Goal: Transaction & Acquisition: Book appointment/travel/reservation

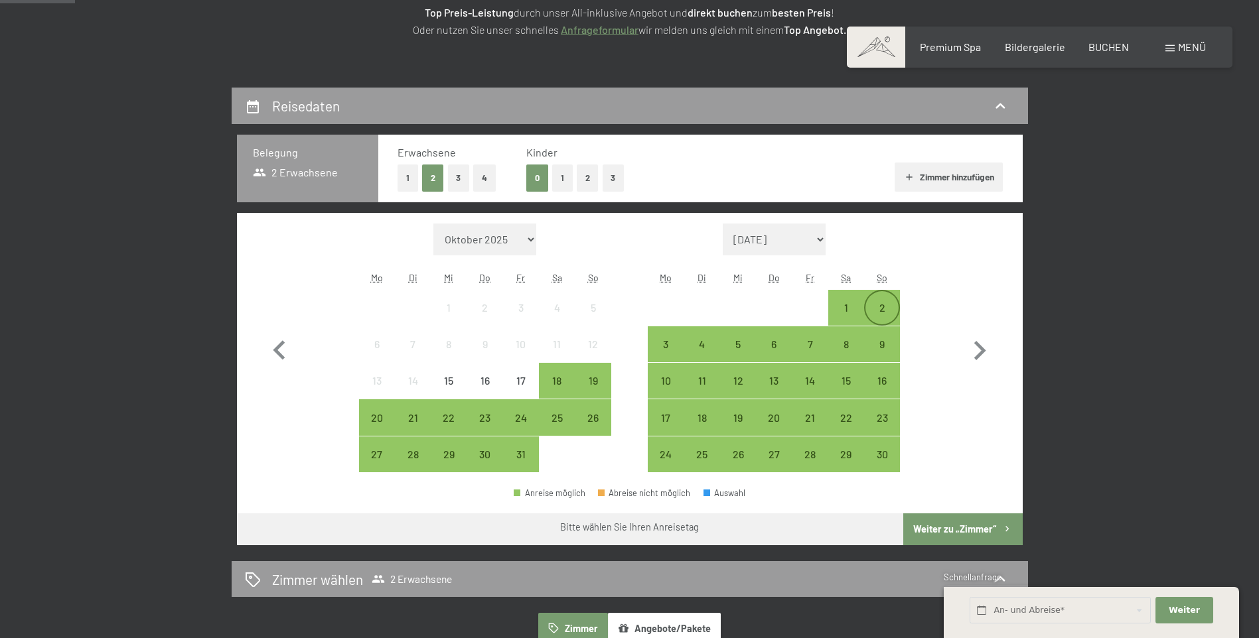
scroll to position [265, 0]
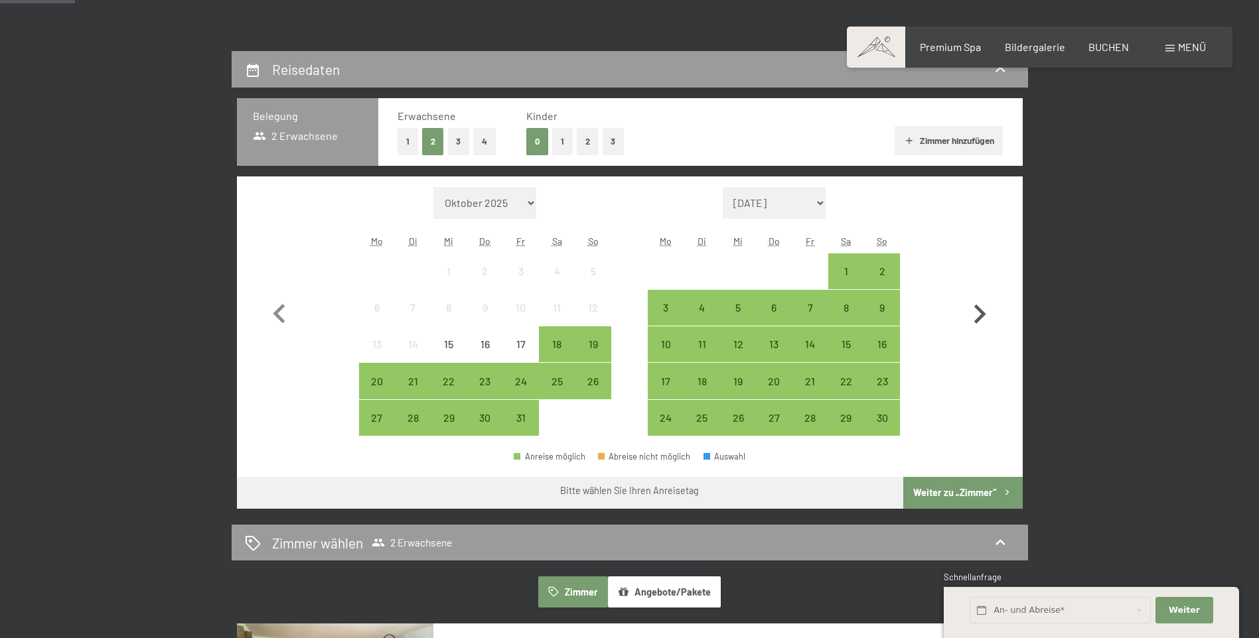
click at [984, 319] on icon "button" at bounding box center [979, 314] width 38 height 38
select select "[DATE]"
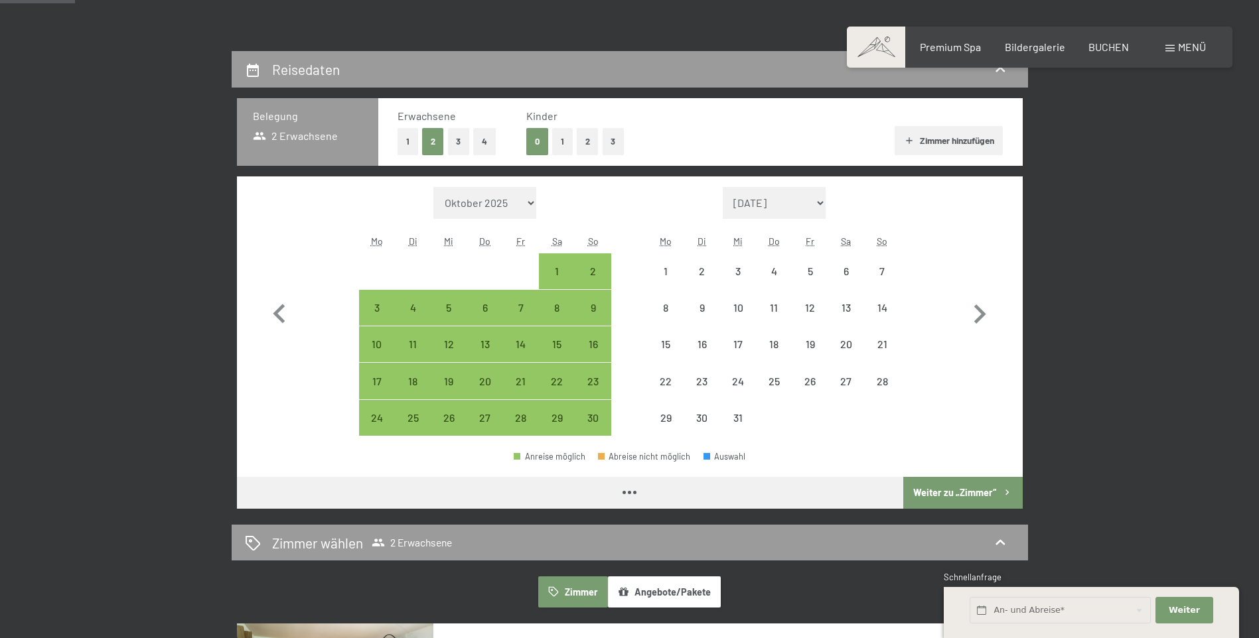
select select "[DATE]"
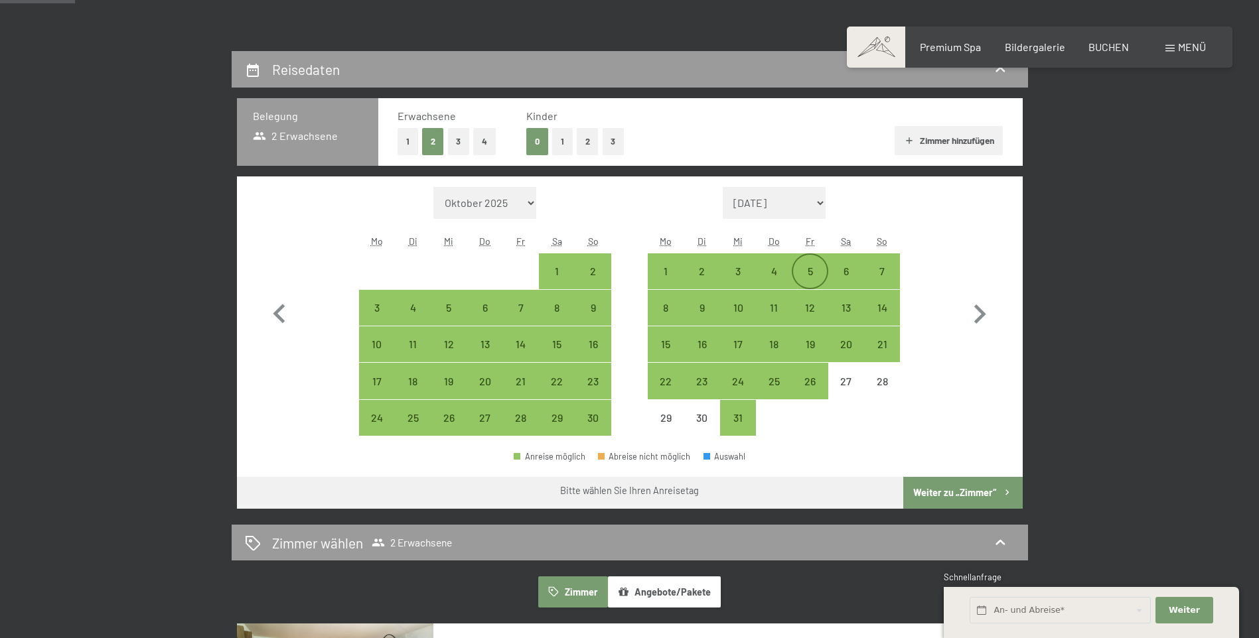
click at [807, 269] on div "5" at bounding box center [809, 282] width 33 height 33
select select "[DATE]"
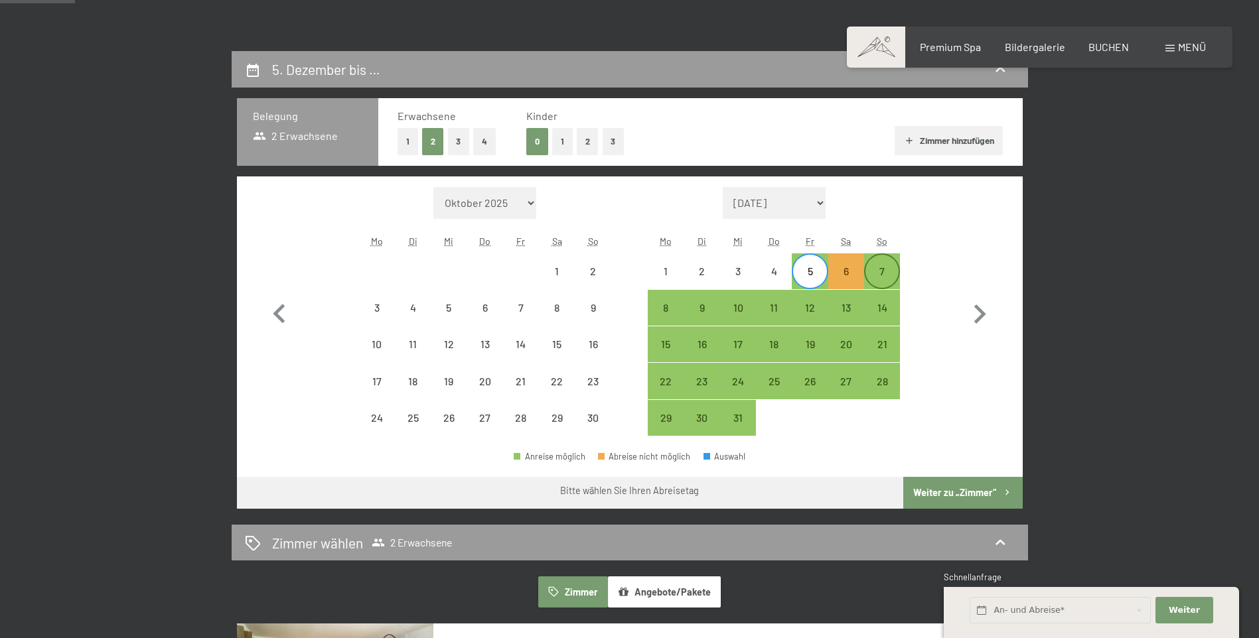
click at [891, 263] on div "7" at bounding box center [881, 271] width 33 height 33
select select "[DATE]"
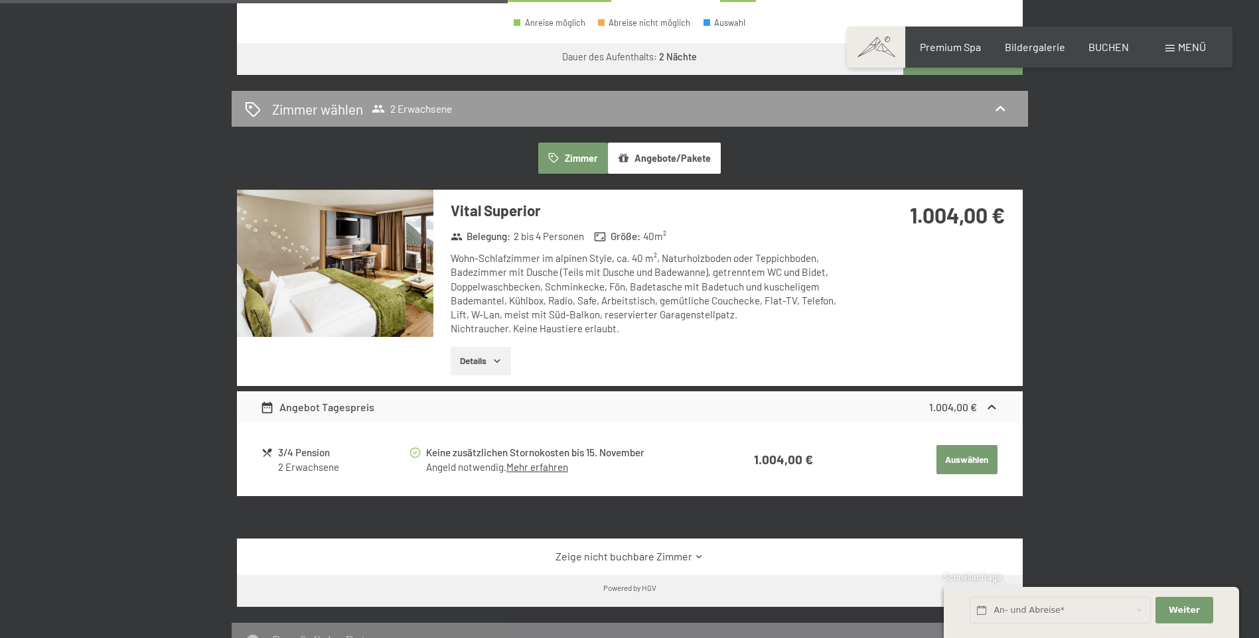
scroll to position [730, 0]
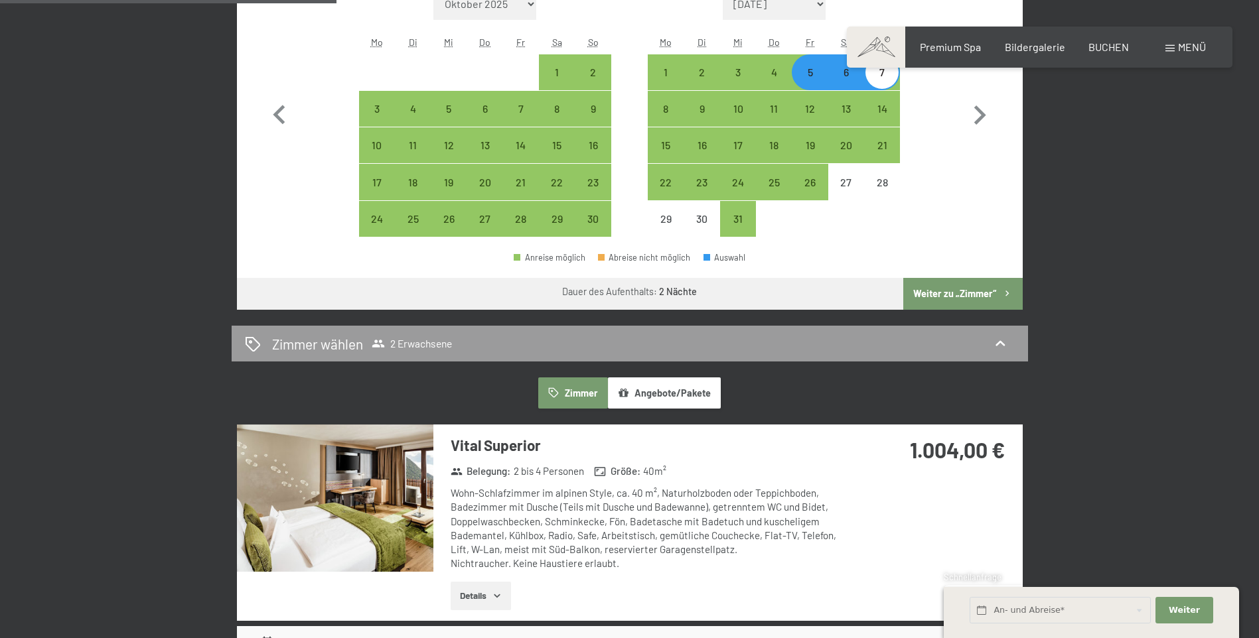
click at [950, 289] on button "Weiter zu „Zimmer“" at bounding box center [962, 294] width 119 height 32
select select "[DATE]"
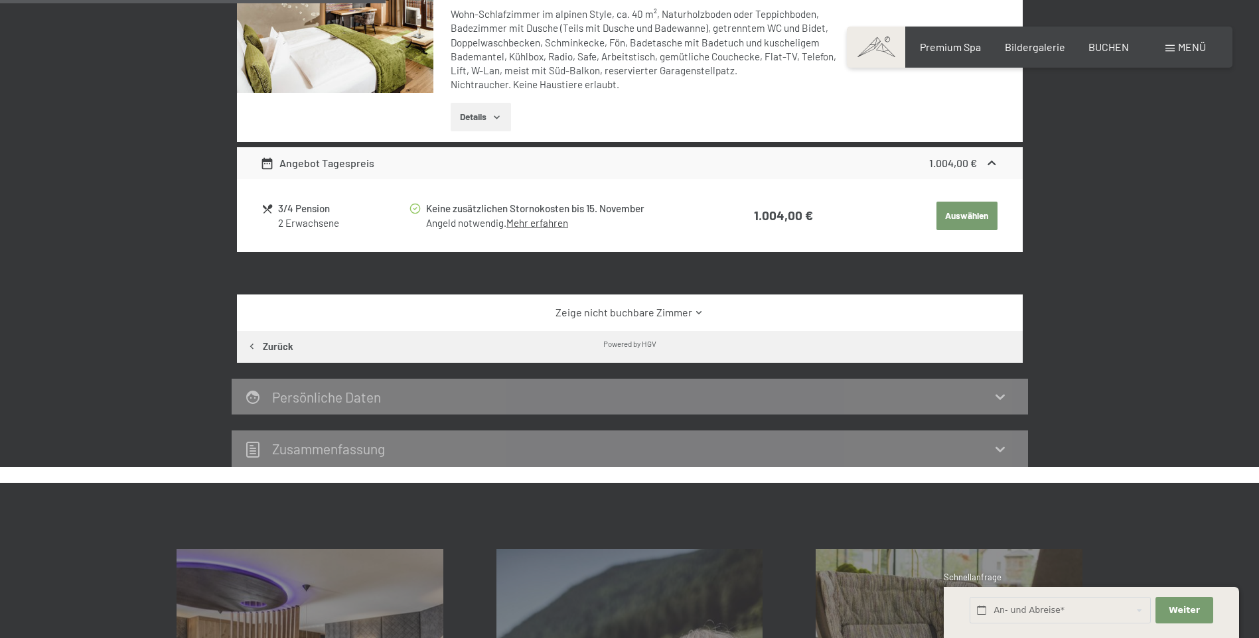
scroll to position [383, 0]
